Goal: Check status: Check status

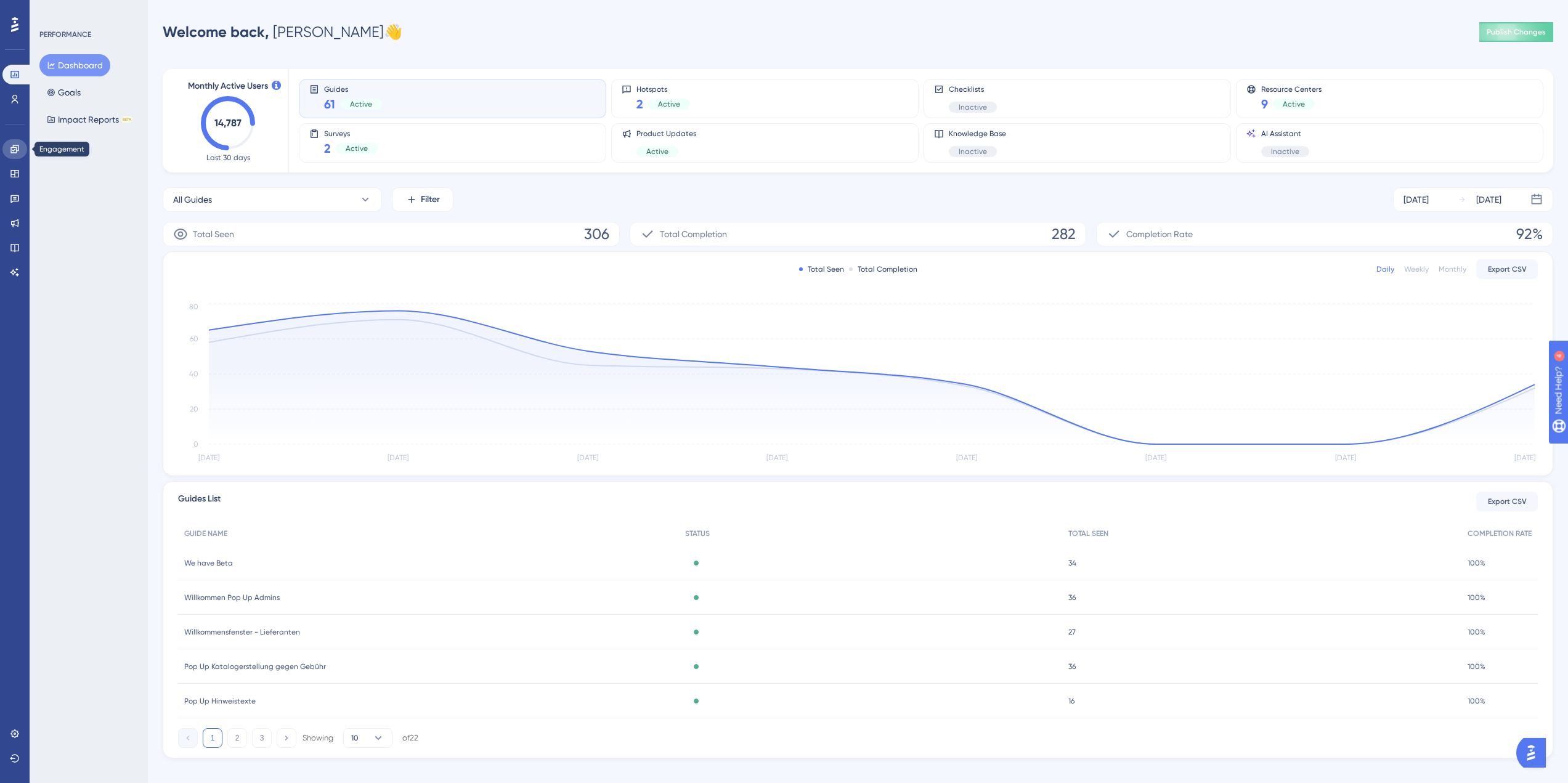
click at [13, 149] on icon at bounding box center [14, 149] width 10 height 10
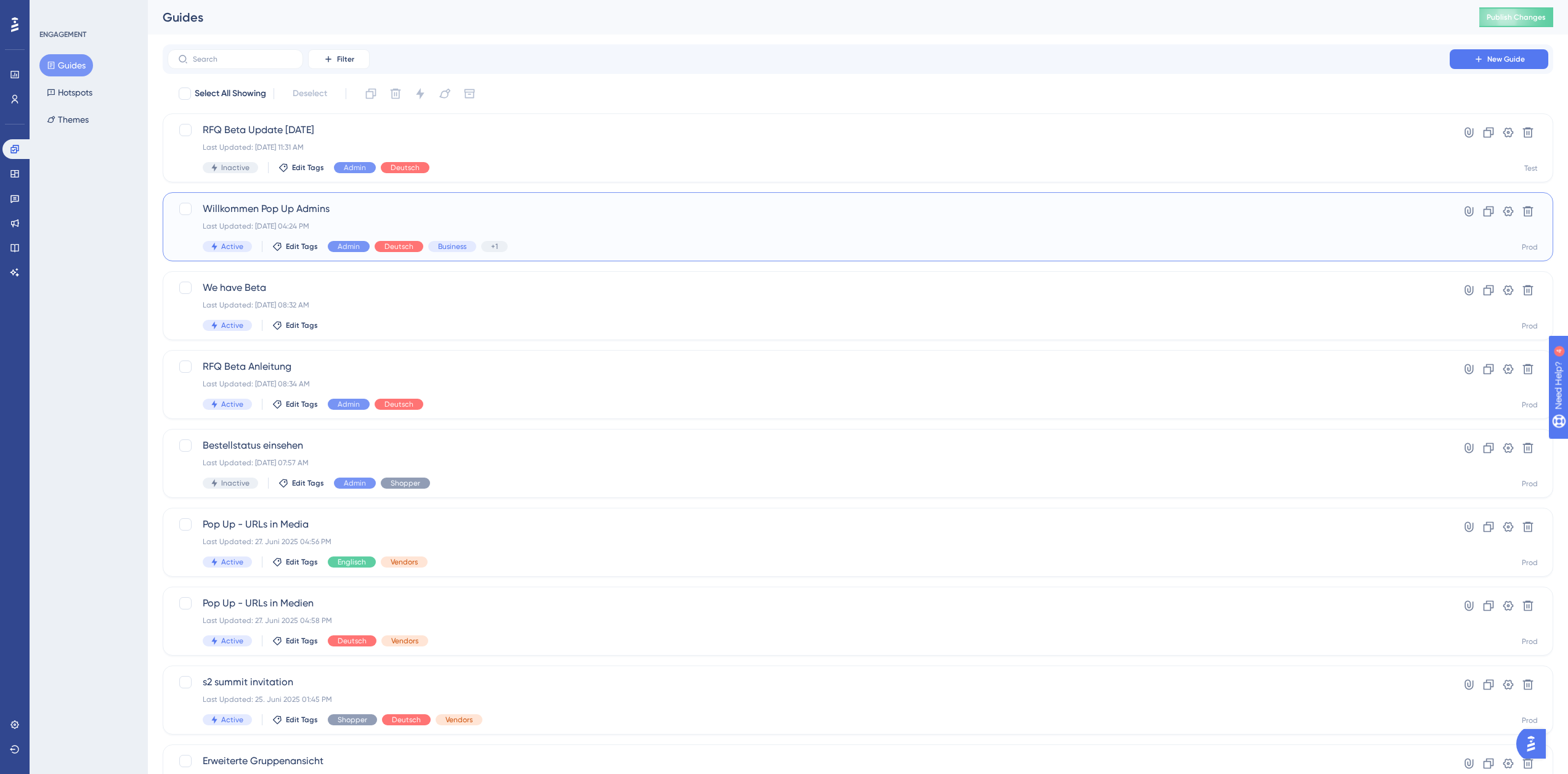
click at [292, 216] on div "Willkommen Pop Up Admins Last Updated: [DATE] 04:24 PM Active Edit Tags Admin D…" at bounding box center [808, 227] width 1212 height 51
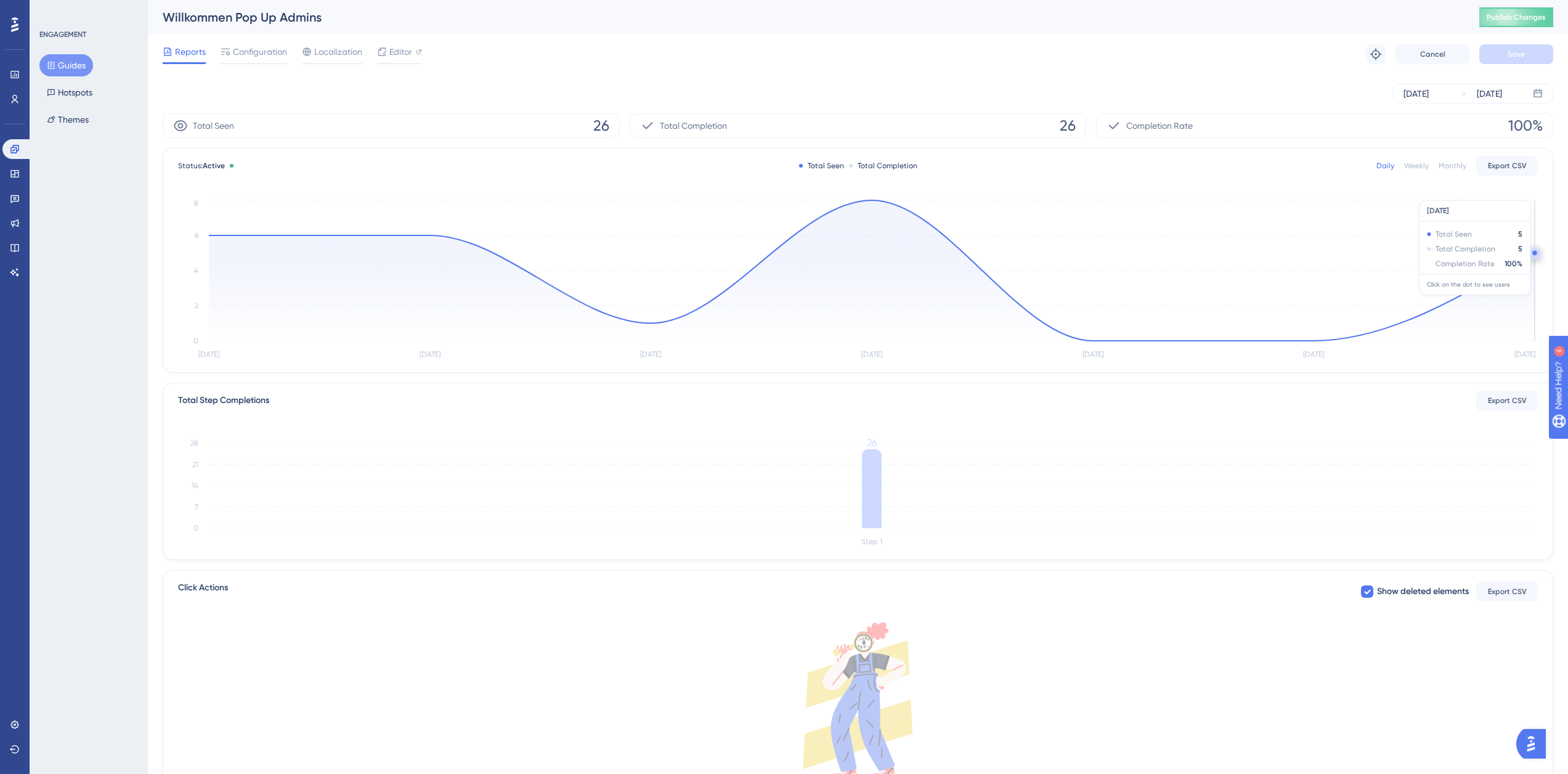
click at [1532, 254] on circle at bounding box center [1534, 252] width 10 height 10
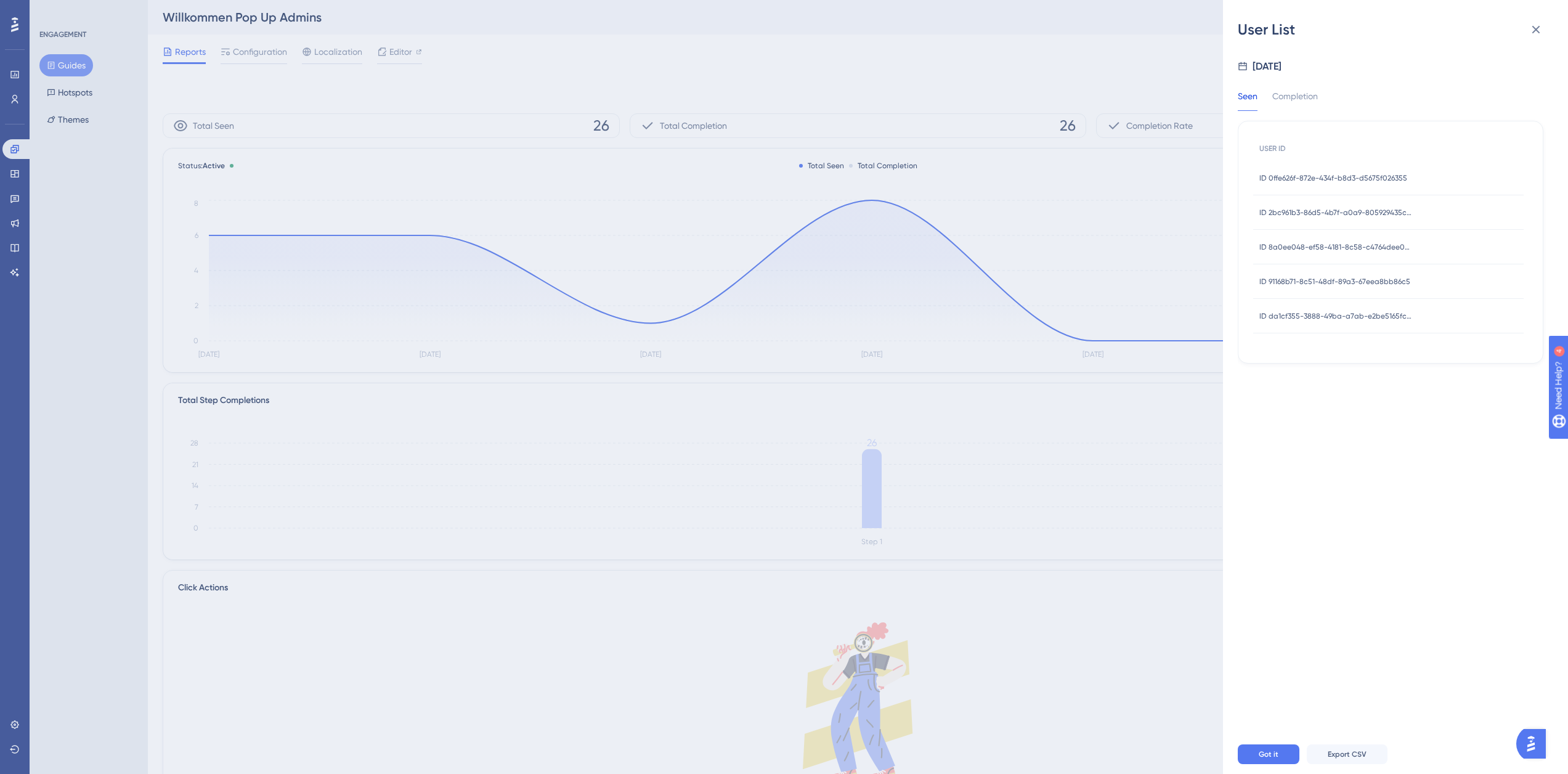
click at [1345, 315] on span "ID da1cf355-3888-49ba-a7ab-e2be5165fcbc" at bounding box center [1336, 316] width 154 height 10
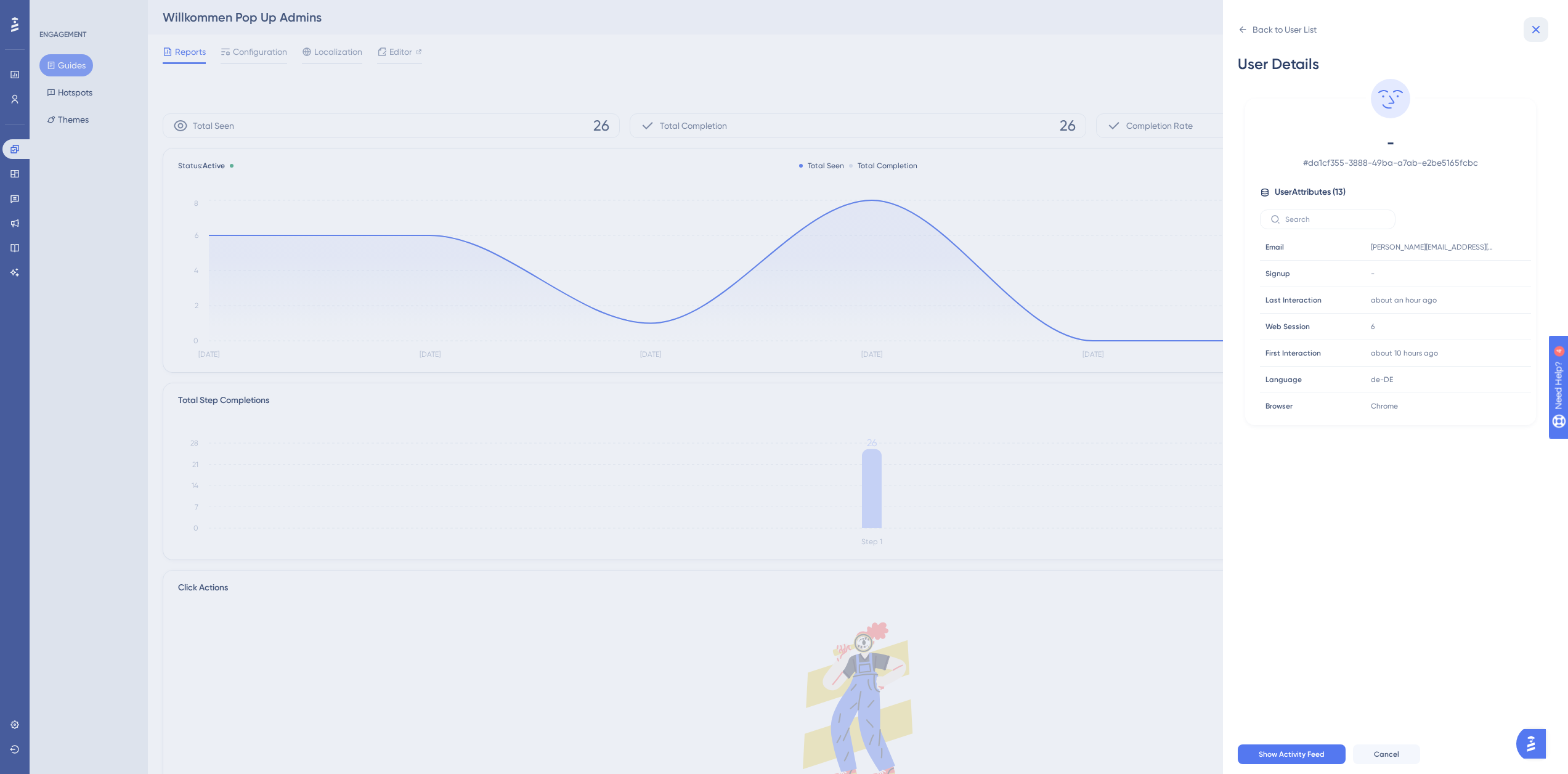
click at [1546, 29] on button at bounding box center [1536, 29] width 24 height 24
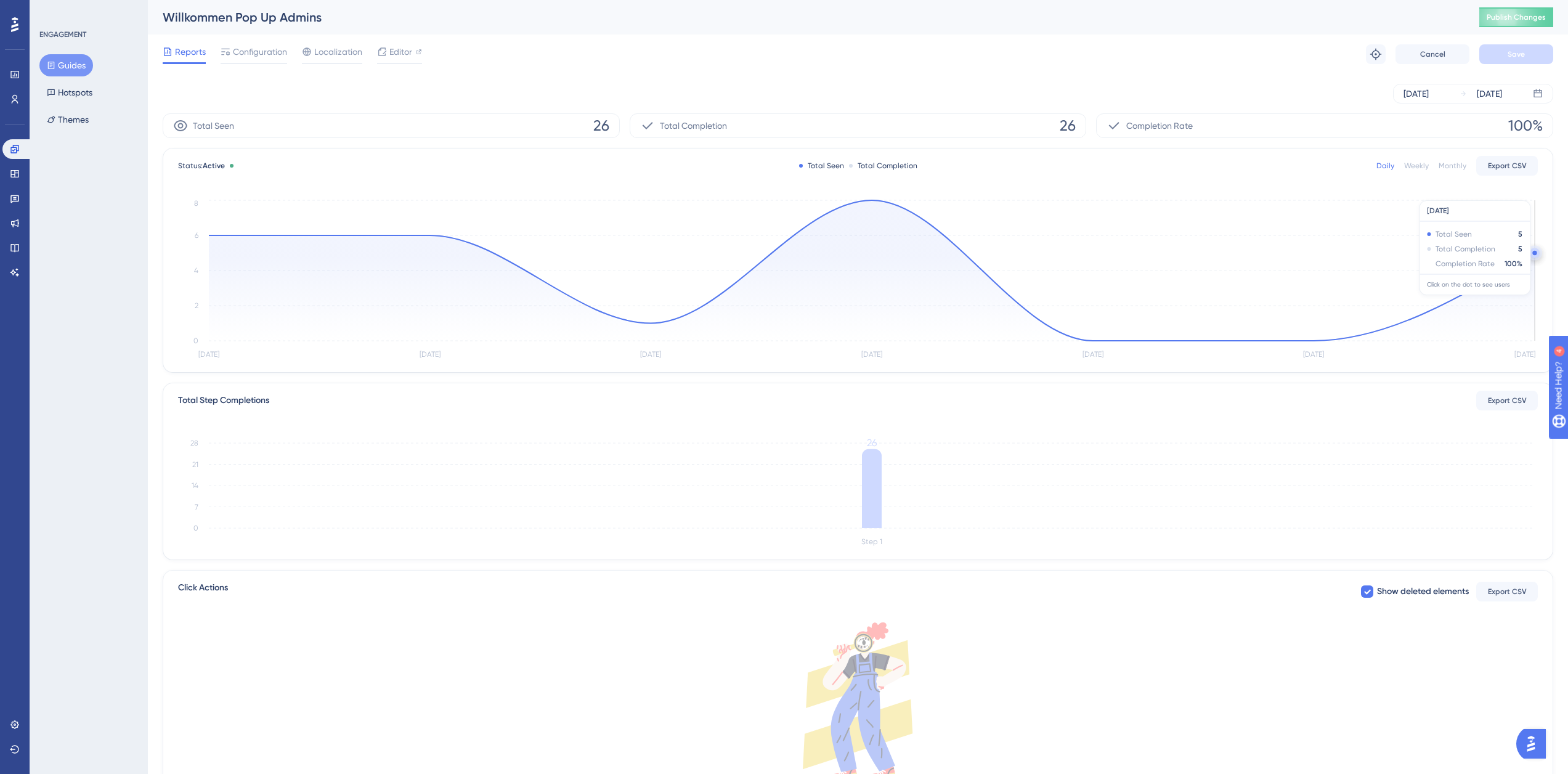
click at [1531, 257] on circle at bounding box center [1535, 253] width 13 height 13
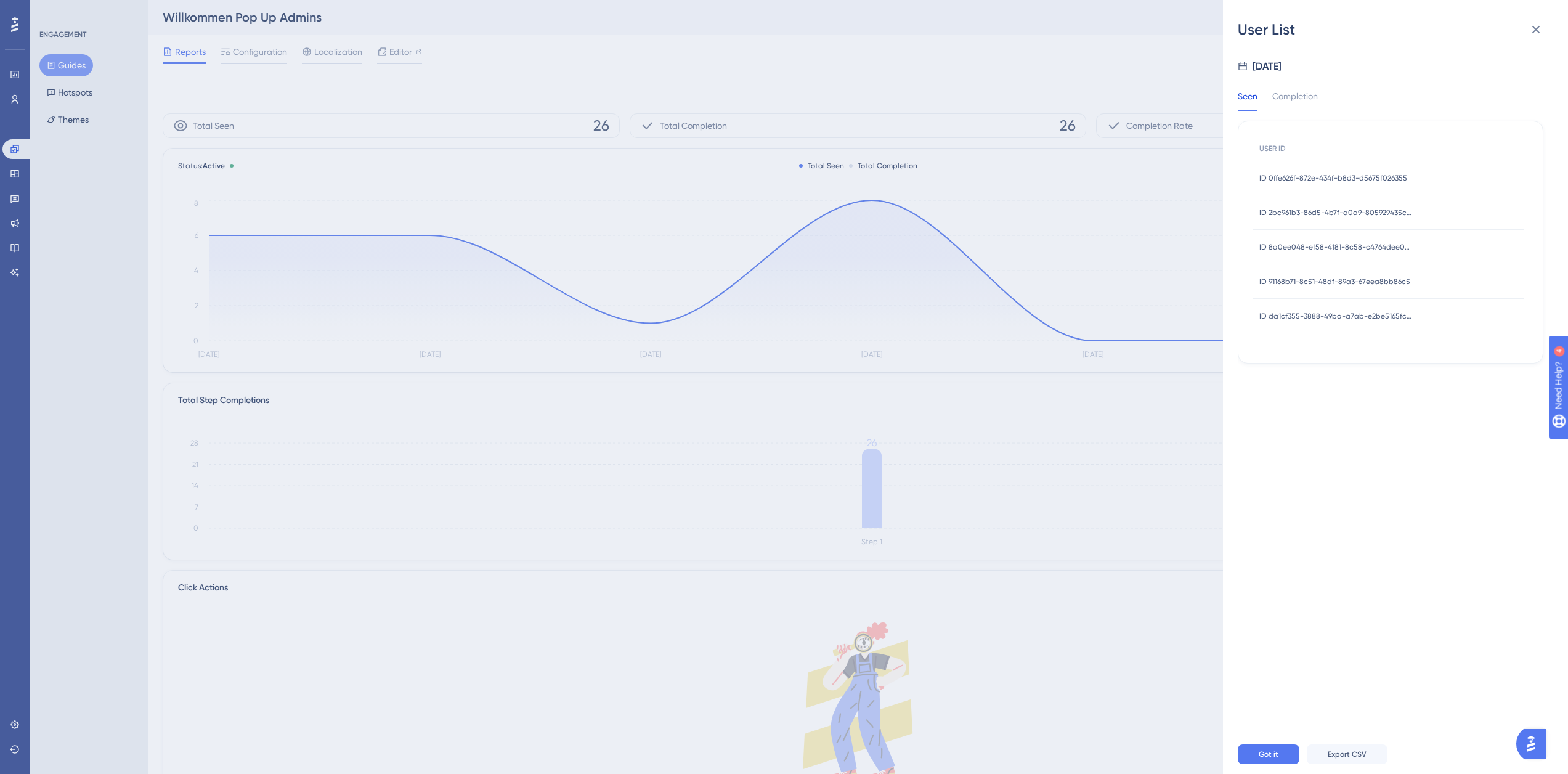
click at [1352, 283] on span "ID 91168b71-8c51-48df-89a3-67eea8bb86c5" at bounding box center [1335, 281] width 151 height 10
